Goal: Find specific page/section: Find specific page/section

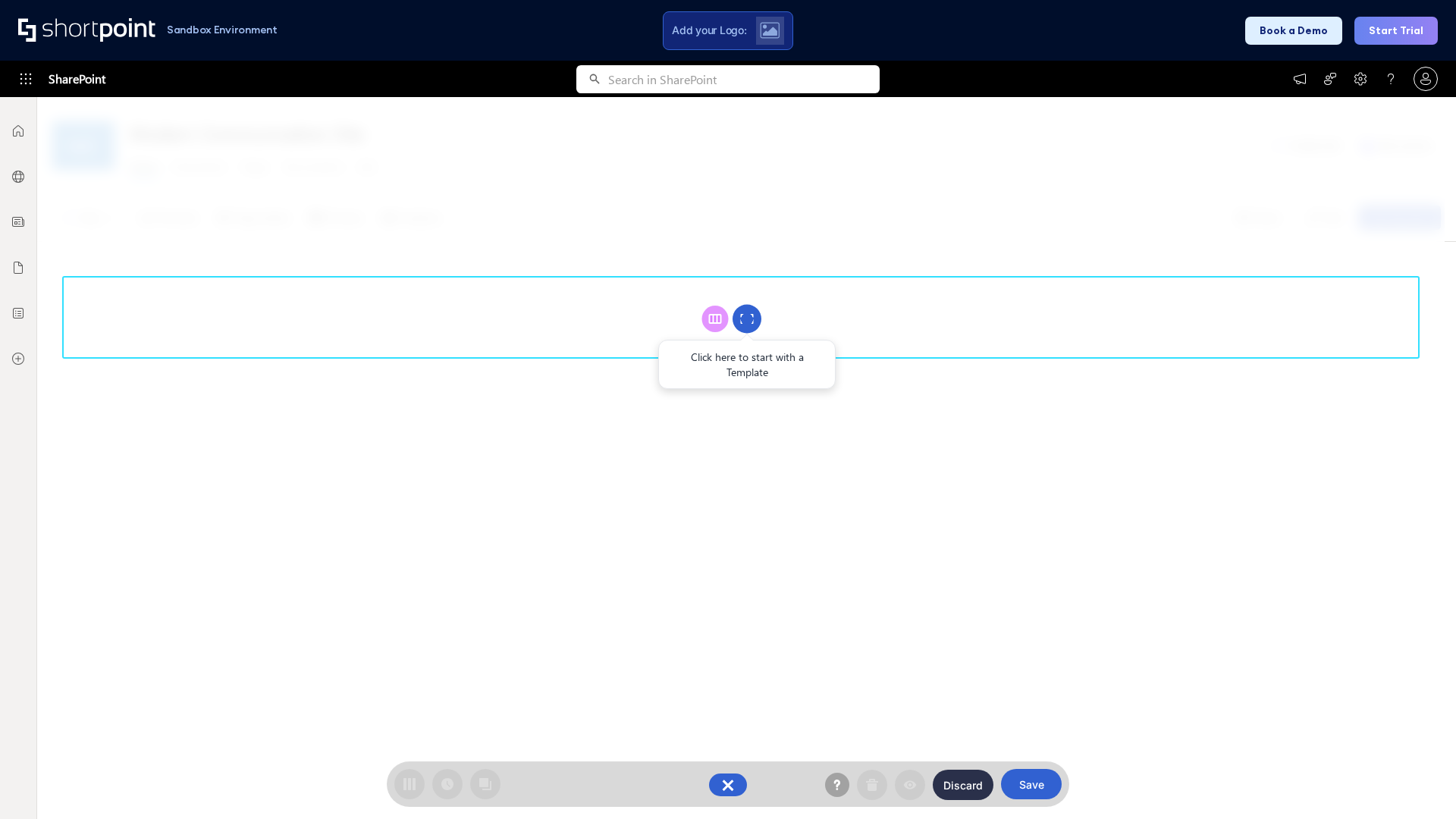
click at [747, 319] on circle at bounding box center [747, 319] width 29 height 29
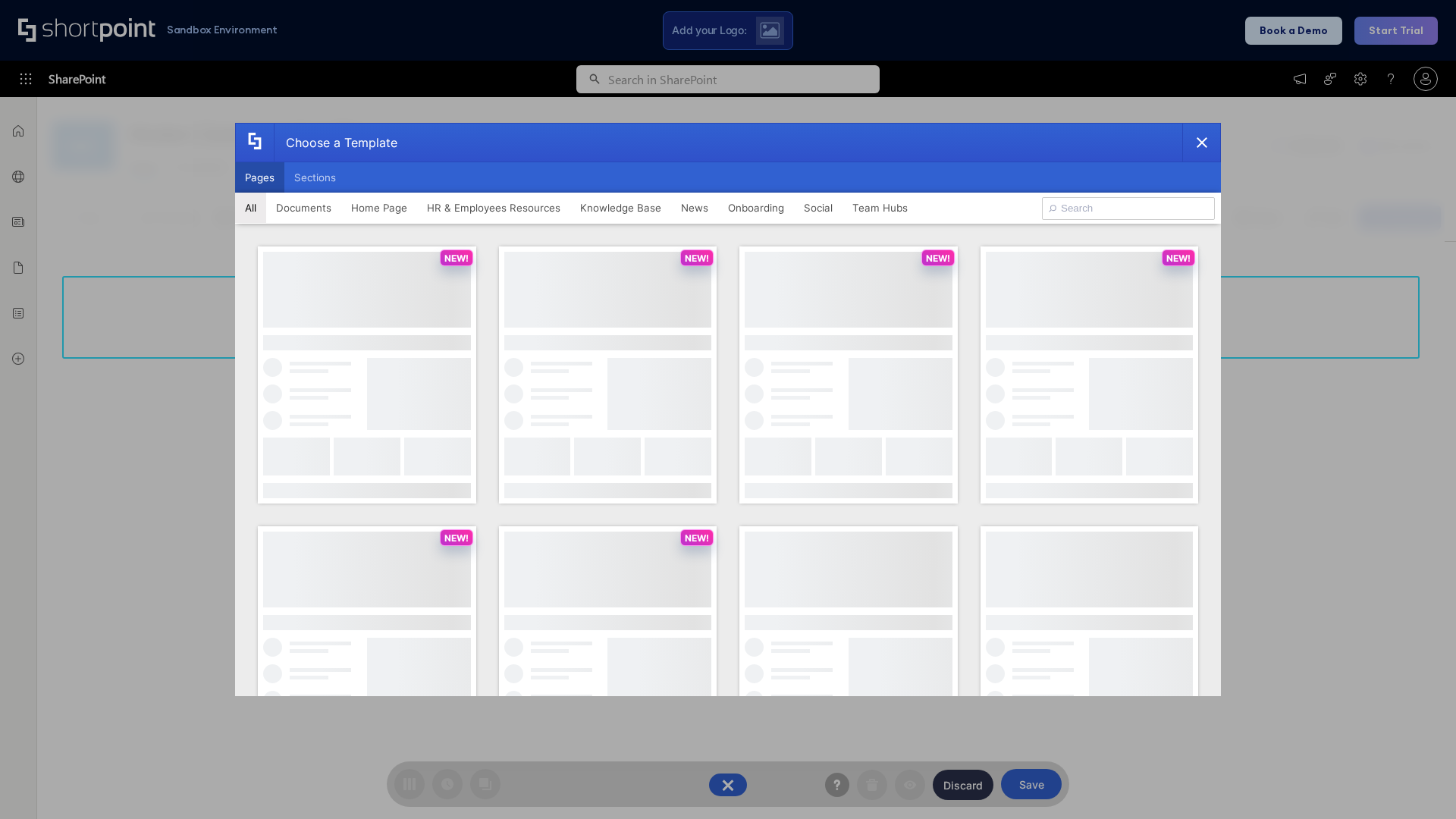
click at [259, 178] on button "Pages" at bounding box center [260, 178] width 50 height 30
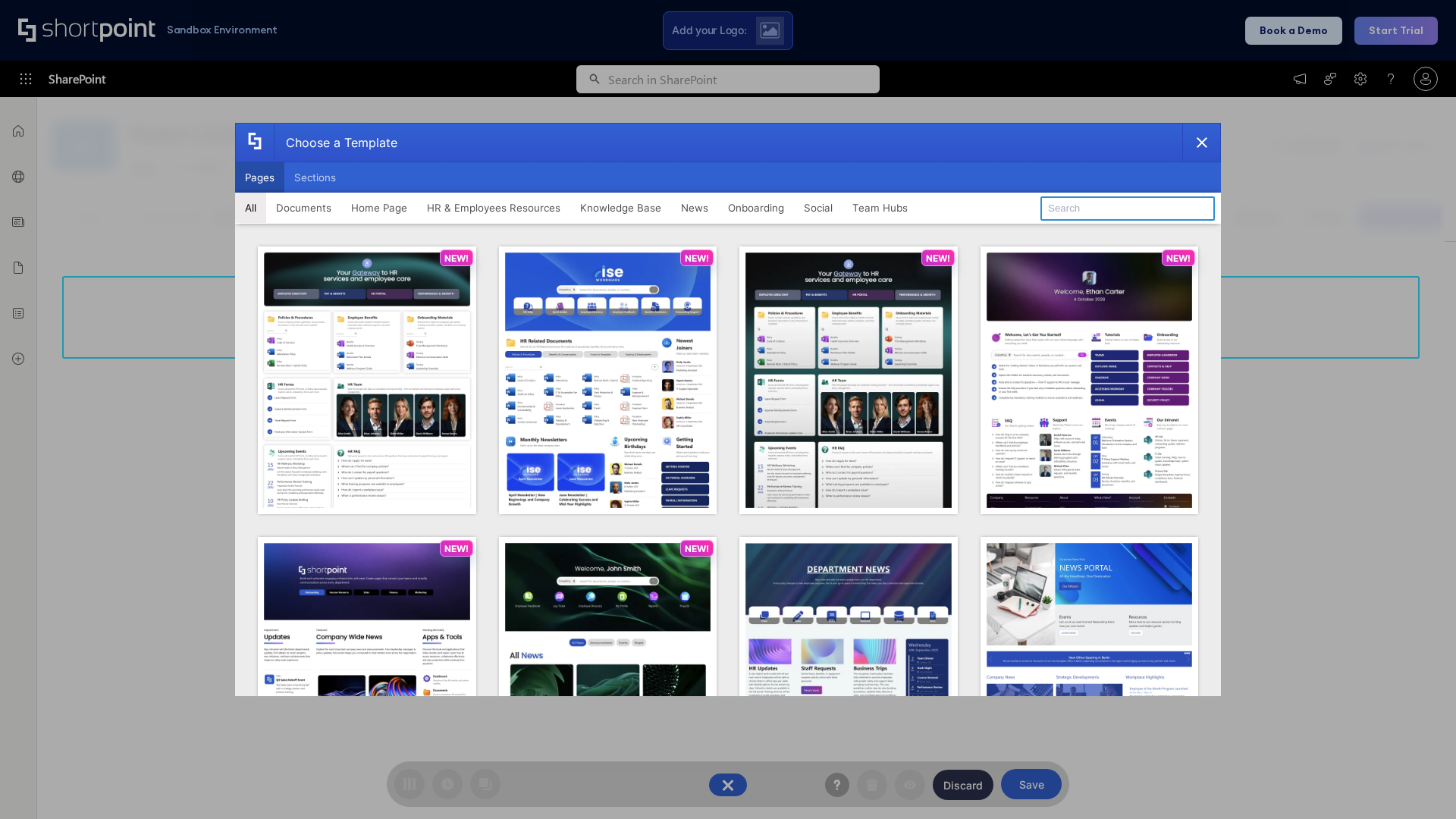
type input "HR 8"
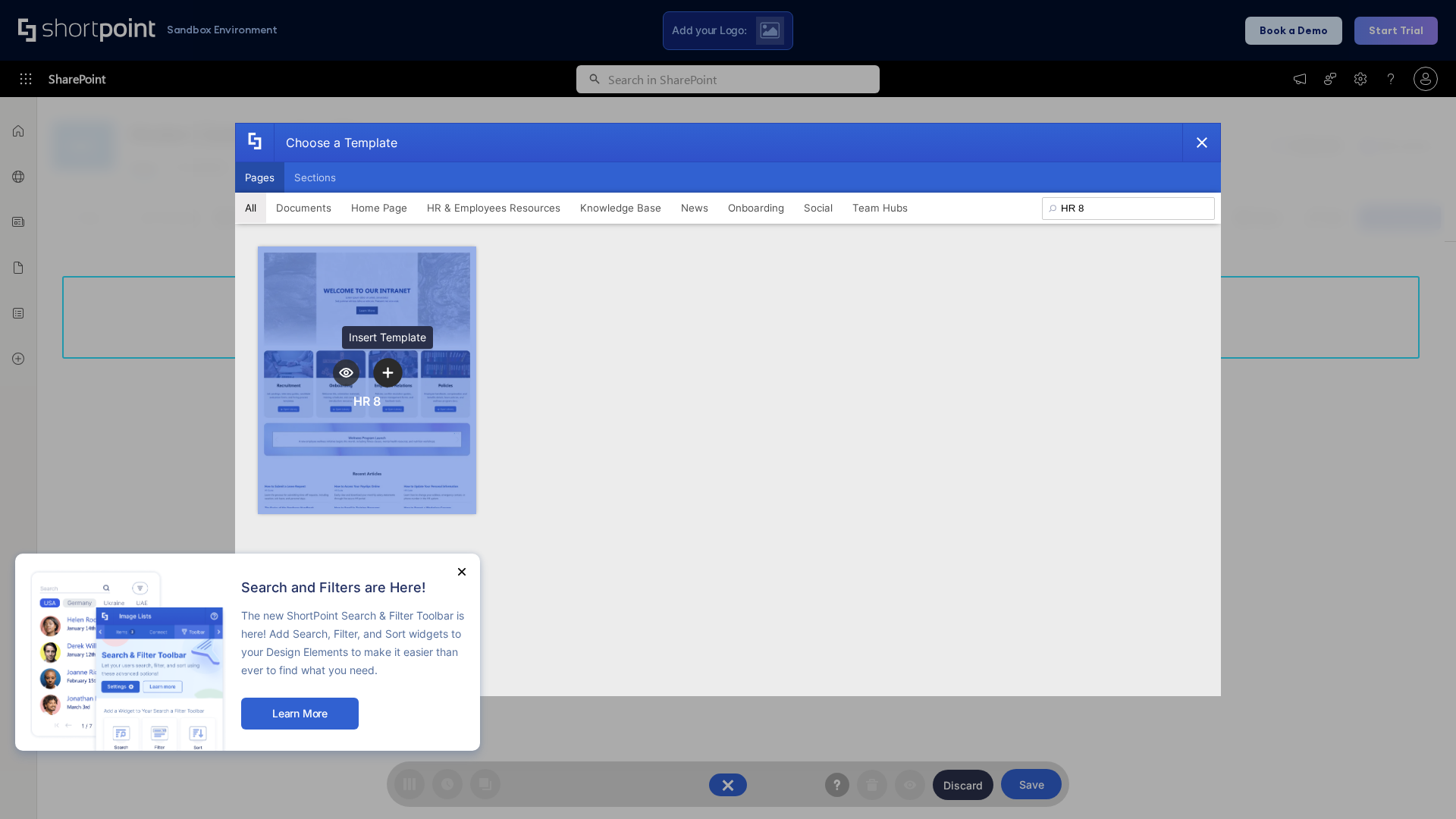
click at [388, 372] on icon "template selector" at bounding box center [387, 371] width 10 height 10
